Goal: Task Accomplishment & Management: Use online tool/utility

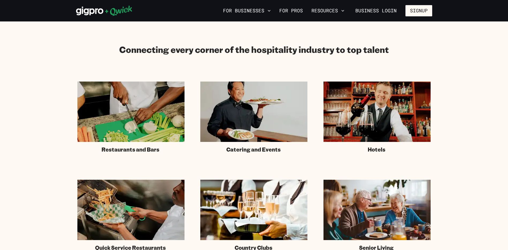
scroll to position [295, 0]
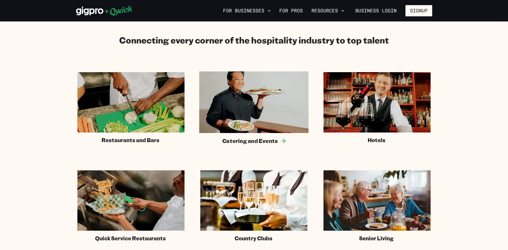
click at [246, 138] on span "Catering and Events" at bounding box center [250, 140] width 55 height 7
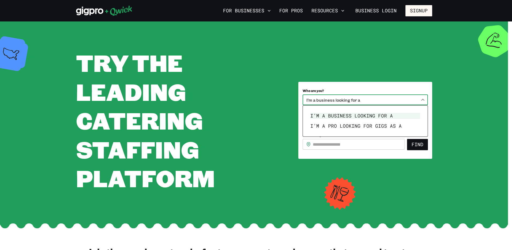
click at [370, 104] on body "**********" at bounding box center [256, 125] width 512 height 250
click at [368, 116] on li "I’m a business looking for a" at bounding box center [365, 116] width 114 height 10
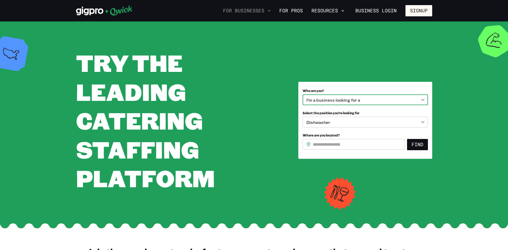
click at [244, 12] on button "For Businesses" at bounding box center [247, 10] width 52 height 9
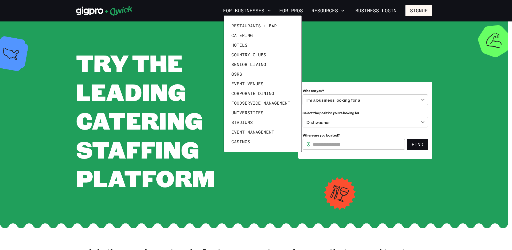
click at [85, 97] on div at bounding box center [256, 125] width 512 height 250
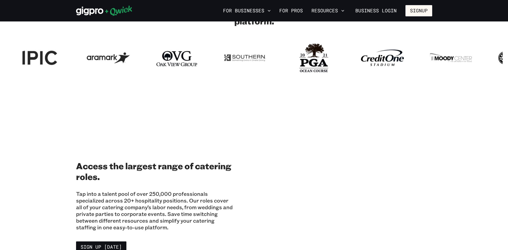
scroll to position [321, 0]
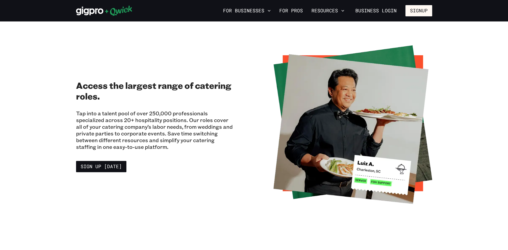
click at [189, 140] on p "Tap into a talent pool of over 250,000 professionals specialized across 20+ hos…" at bounding box center [155, 130] width 159 height 40
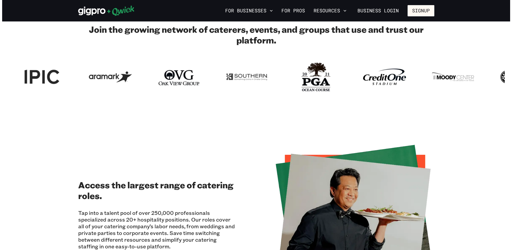
scroll to position [134, 0]
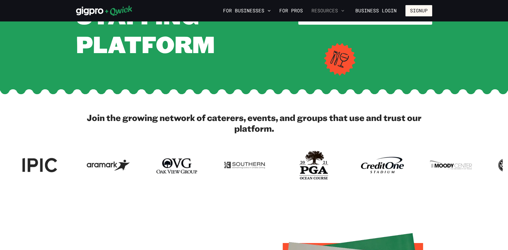
click at [328, 10] on button "Resources" at bounding box center [327, 10] width 37 height 9
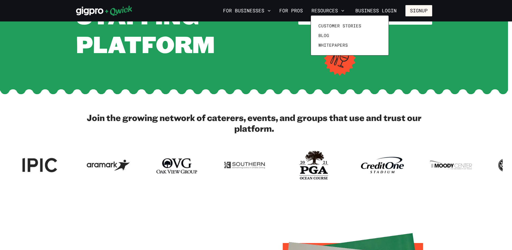
click at [252, 9] on div at bounding box center [256, 125] width 512 height 250
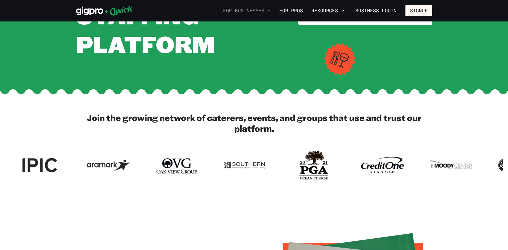
click at [251, 11] on button "For Businesses" at bounding box center [247, 10] width 52 height 9
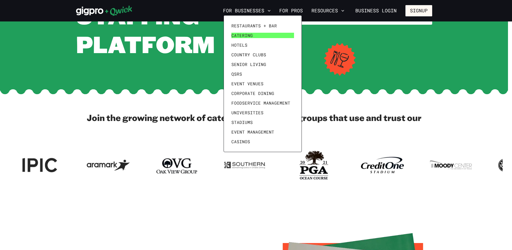
click at [241, 33] on span "Catering" at bounding box center [241, 35] width 21 height 5
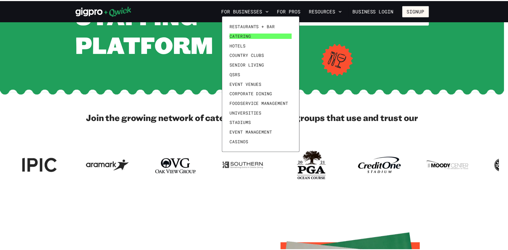
scroll to position [0, 0]
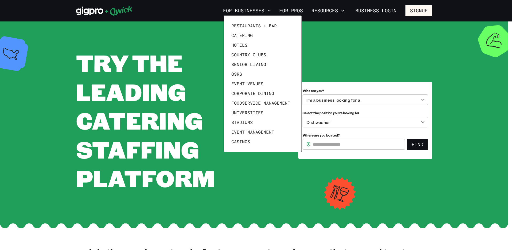
click at [340, 98] on div at bounding box center [256, 125] width 512 height 250
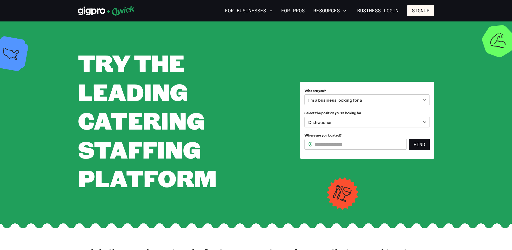
click at [340, 99] on body "**********" at bounding box center [256, 125] width 512 height 250
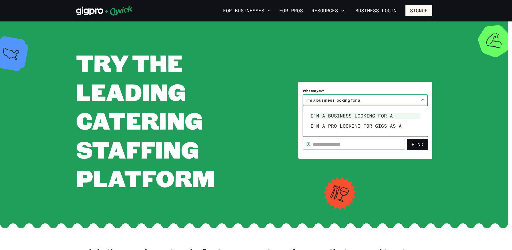
click at [340, 99] on div at bounding box center [256, 125] width 512 height 250
click at [340, 99] on body "**********" at bounding box center [256, 125] width 512 height 250
click at [340, 118] on li "I’m a business looking for a" at bounding box center [365, 116] width 114 height 10
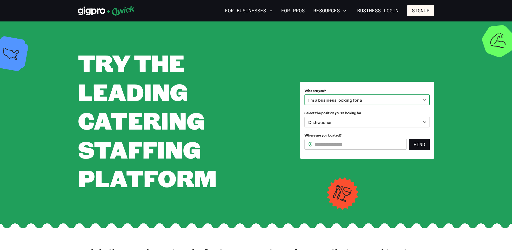
click at [341, 124] on body "**********" at bounding box center [256, 125] width 512 height 250
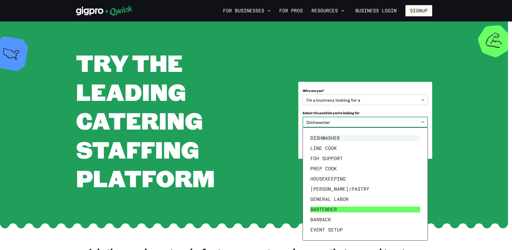
click at [345, 207] on li "Bartender" at bounding box center [365, 209] width 114 height 10
type input "*********"
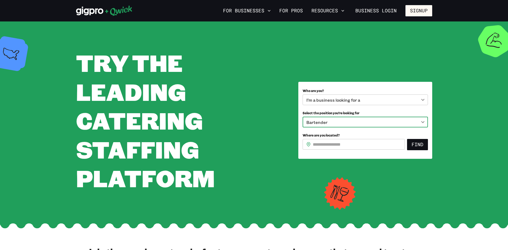
click at [347, 147] on input "Where are you located?" at bounding box center [359, 144] width 92 height 11
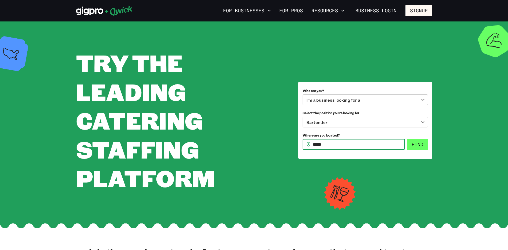
type input "*****"
click at [417, 146] on button "Find" at bounding box center [417, 144] width 21 height 11
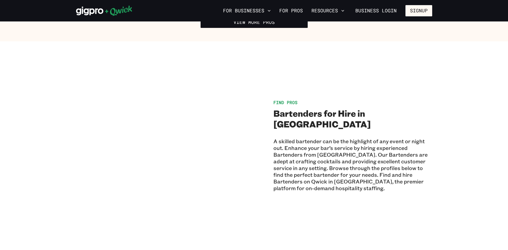
scroll to position [321, 0]
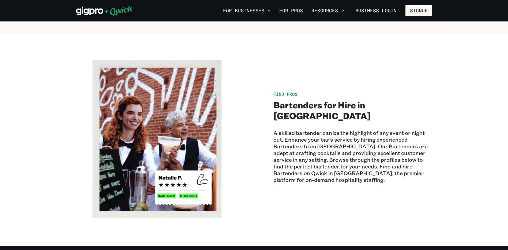
click at [332, 167] on p "A skilled bartender can be the highlight of any event or night out. Enhance you…" at bounding box center [352, 156] width 159 height 54
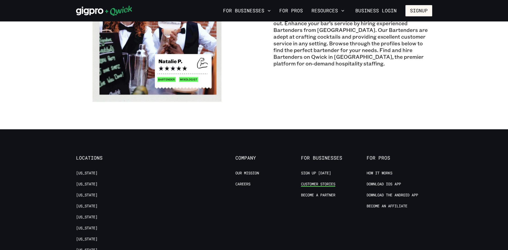
scroll to position [455, 0]
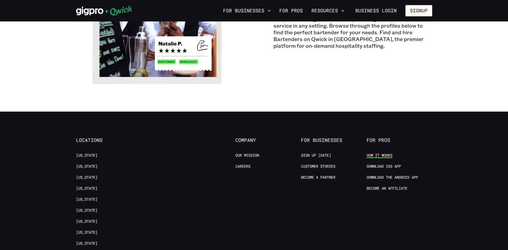
click at [370, 155] on link "How it Works" at bounding box center [380, 155] width 26 height 5
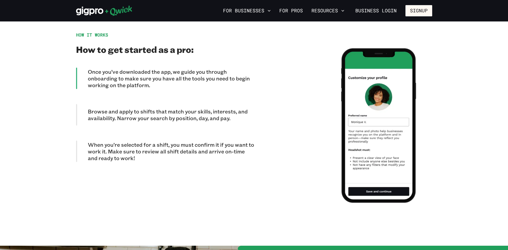
scroll to position [455, 0]
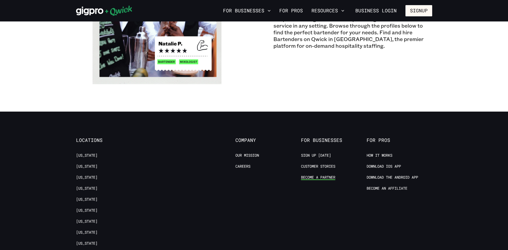
click at [305, 176] on link "Become a Partner" at bounding box center [318, 177] width 34 height 5
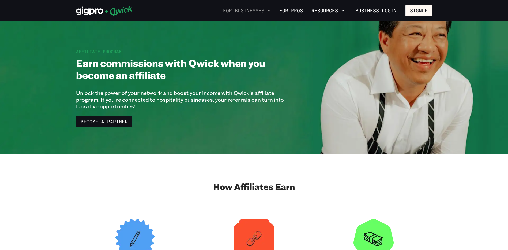
click at [257, 12] on button "For Businesses" at bounding box center [247, 10] width 52 height 9
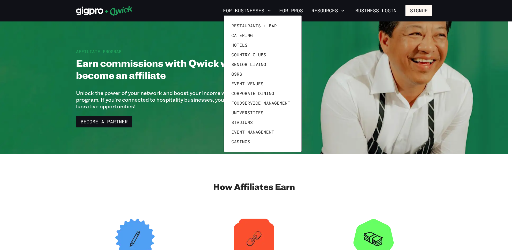
click at [179, 39] on div at bounding box center [256, 125] width 512 height 250
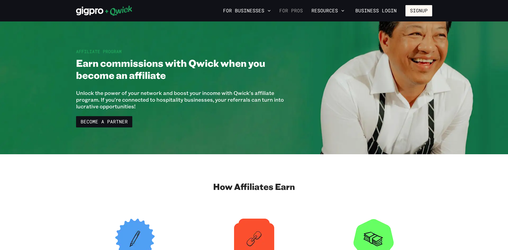
click at [289, 10] on link "For Pros" at bounding box center [291, 10] width 28 height 9
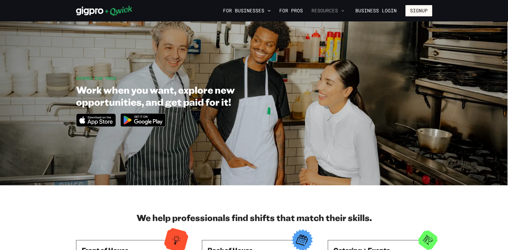
click at [334, 8] on button "Resources" at bounding box center [327, 10] width 37 height 9
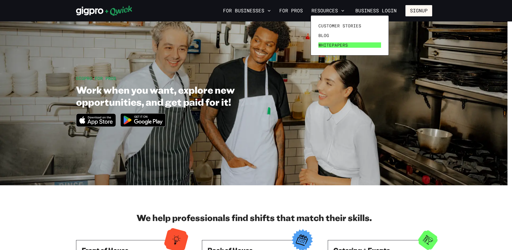
click at [330, 44] on span "Whitepapers" at bounding box center [332, 44] width 29 height 5
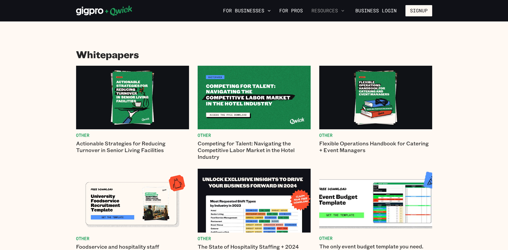
click at [322, 12] on button "Resources" at bounding box center [327, 10] width 37 height 9
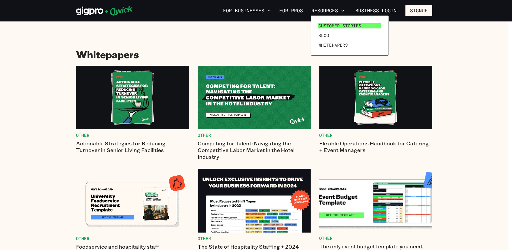
click at [330, 25] on span "Customer stories" at bounding box center [339, 25] width 43 height 5
